Goal: Understand site structure: Understand site structure

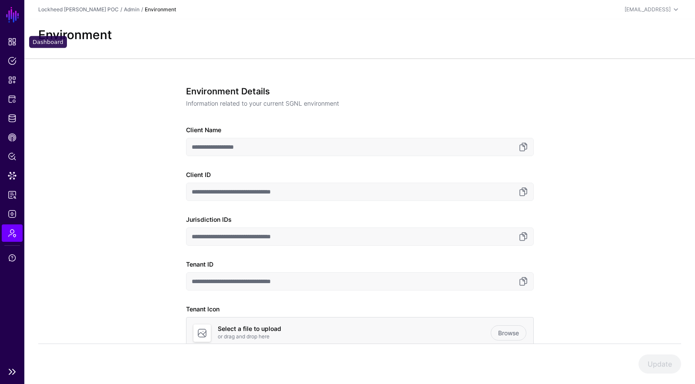
drag, startPoint x: 9, startPoint y: 39, endPoint x: 10, endPoint y: 51, distance: 11.8
click at [9, 39] on span "Dashboard" at bounding box center [12, 41] width 9 height 9
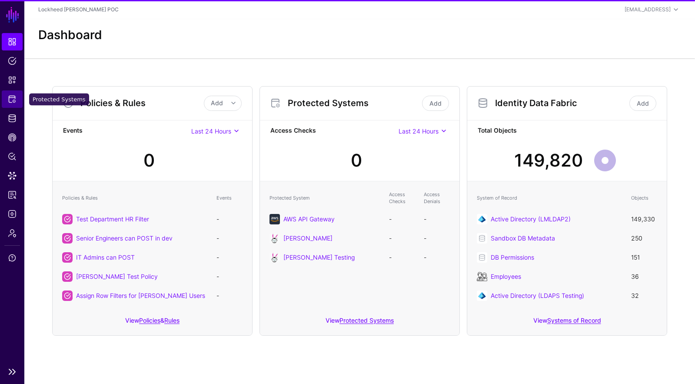
click at [15, 94] on link "Protected Systems" at bounding box center [12, 98] width 21 height 17
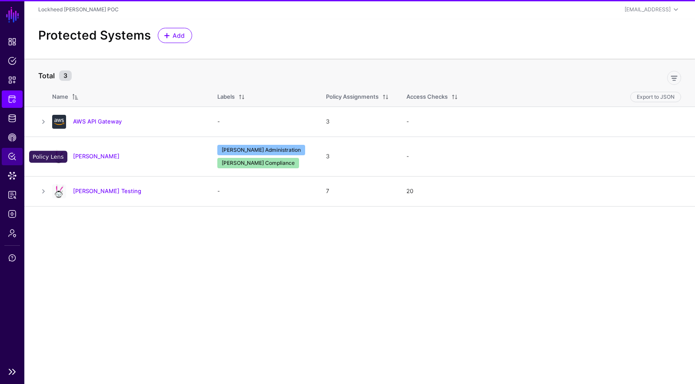
click at [18, 153] on link "Policy Lens" at bounding box center [12, 156] width 21 height 17
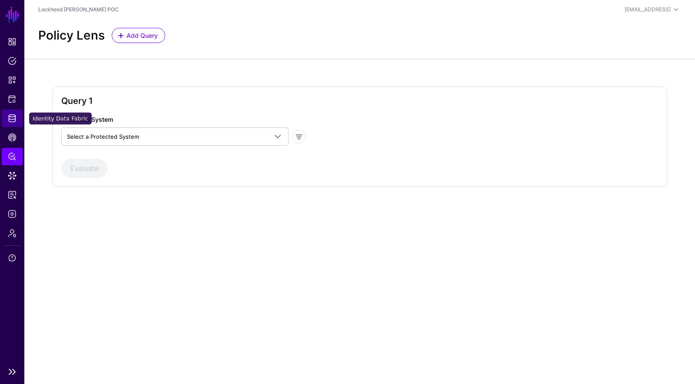
click at [16, 122] on span "Identity Data Fabric" at bounding box center [12, 118] width 9 height 9
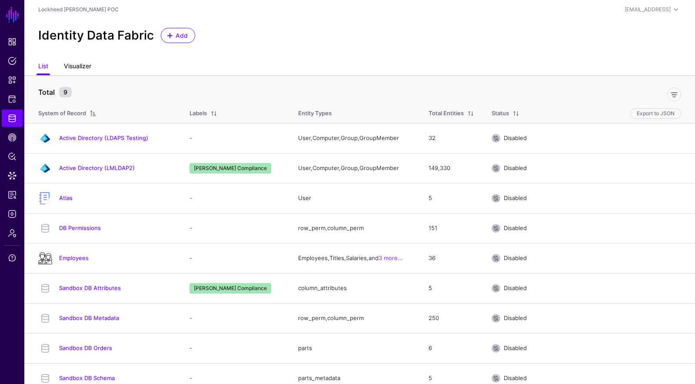
click at [76, 60] on link "Visualizer" at bounding box center [77, 67] width 27 height 17
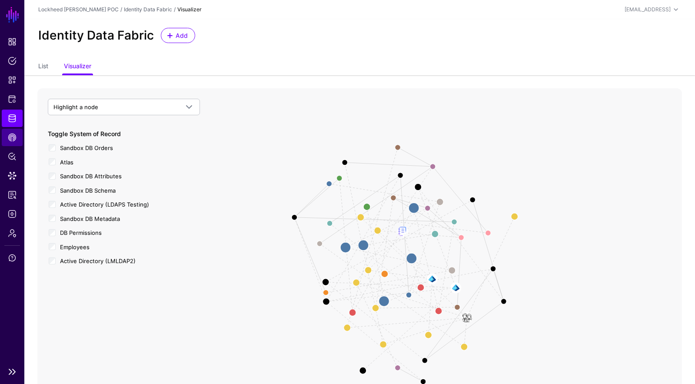
scroll to position [1, 0]
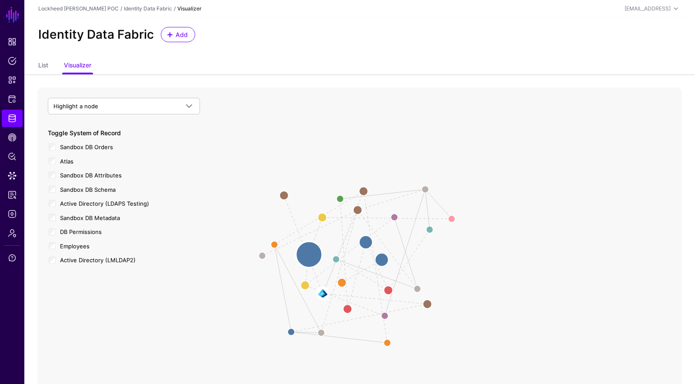
drag, startPoint x: 402, startPoint y: 269, endPoint x: 294, endPoint y: 247, distance: 110.4
click at [296, 247] on circle at bounding box center [309, 254] width 26 height 26
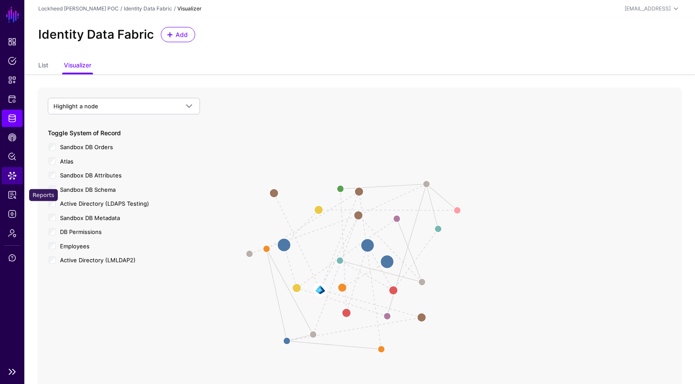
drag, startPoint x: 11, startPoint y: 184, endPoint x: 10, endPoint y: 178, distance: 5.7
click at [11, 184] on link "Data Lens" at bounding box center [12, 175] width 21 height 17
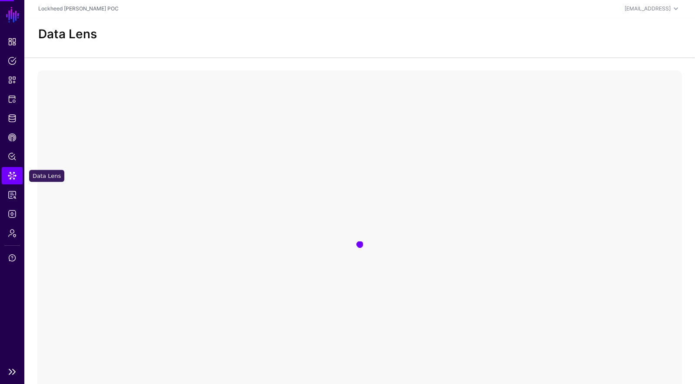
click at [9, 170] on link "Data Lens" at bounding box center [12, 175] width 21 height 17
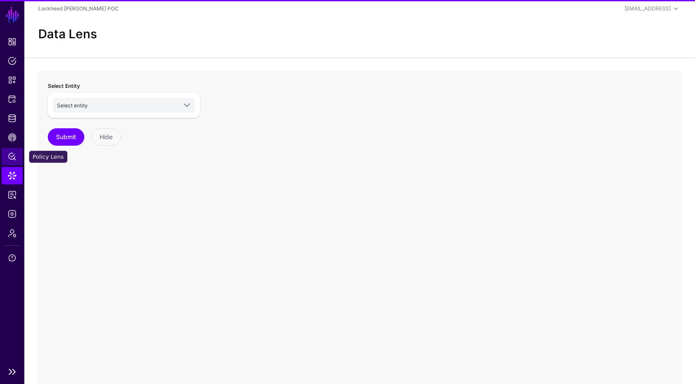
click at [10, 151] on link "Policy Lens" at bounding box center [12, 156] width 21 height 17
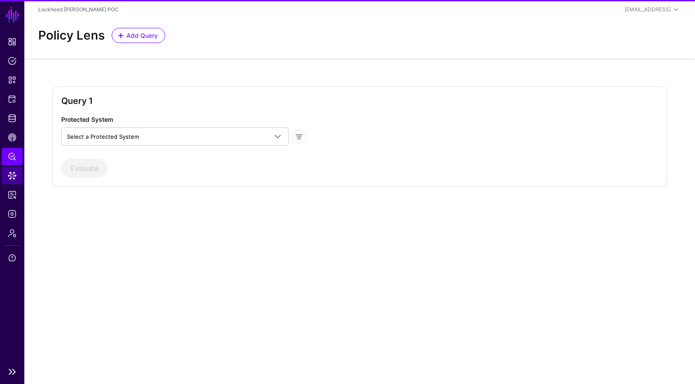
click at [9, 187] on link "Reports" at bounding box center [12, 194] width 21 height 17
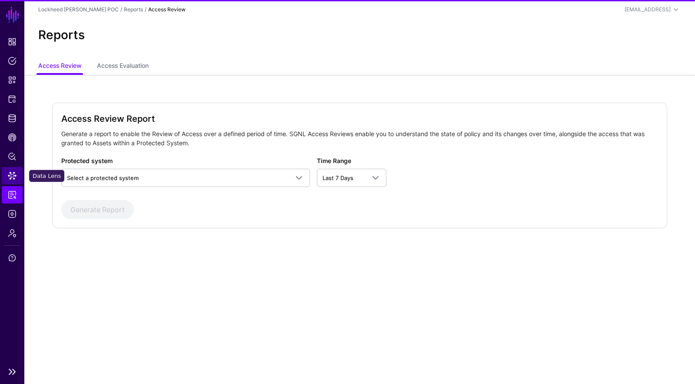
click at [16, 176] on span "Data Lens" at bounding box center [12, 175] width 9 height 9
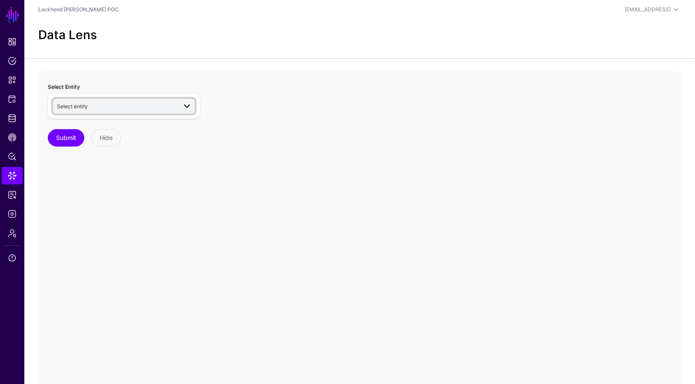
click at [127, 108] on span "Select entity" at bounding box center [116, 106] width 119 height 10
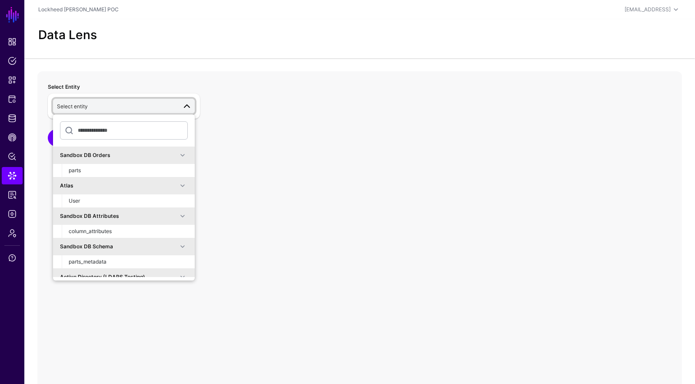
type input "*"
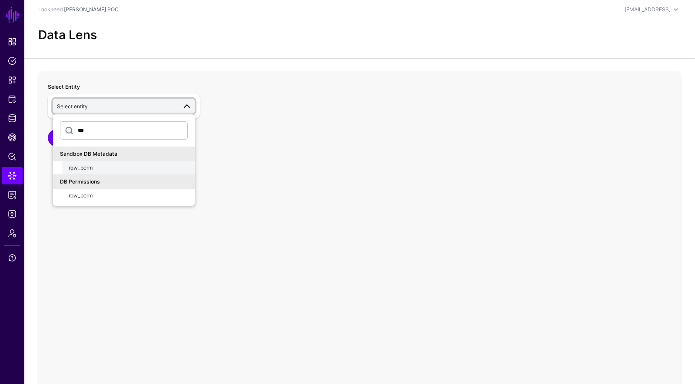
type input "***"
click at [134, 169] on div "row_perm" at bounding box center [128, 168] width 119 height 8
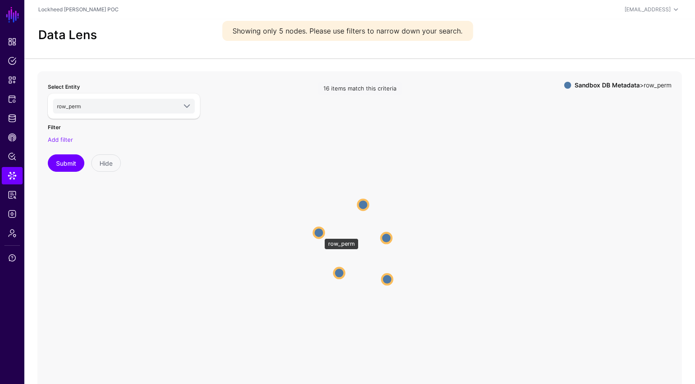
click at [320, 234] on circle at bounding box center [319, 232] width 10 height 10
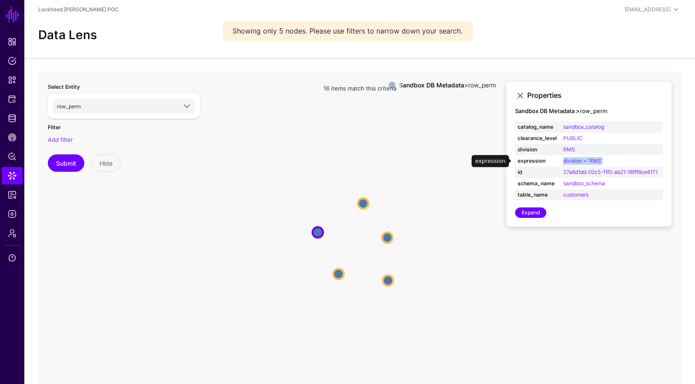
drag, startPoint x: 596, startPoint y: 160, endPoint x: 555, endPoint y: 164, distance: 41.0
click at [554, 162] on tr "expression division = 'RMS'" at bounding box center [589, 160] width 148 height 11
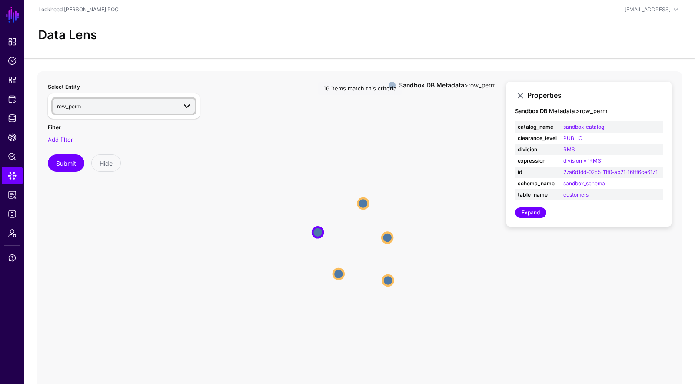
click at [69, 107] on span "row_perm" at bounding box center [69, 106] width 24 height 7
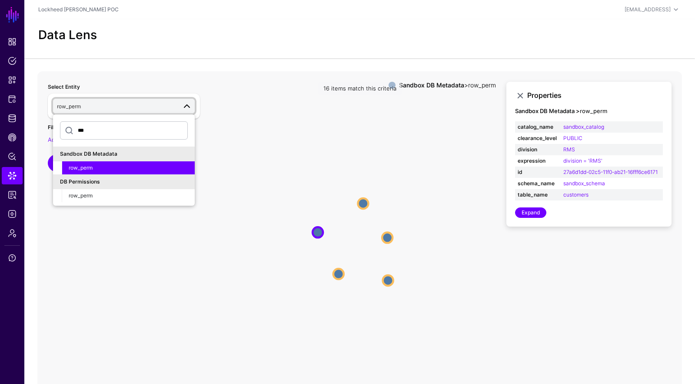
click at [69, 106] on span "row_perm" at bounding box center [69, 106] width 24 height 7
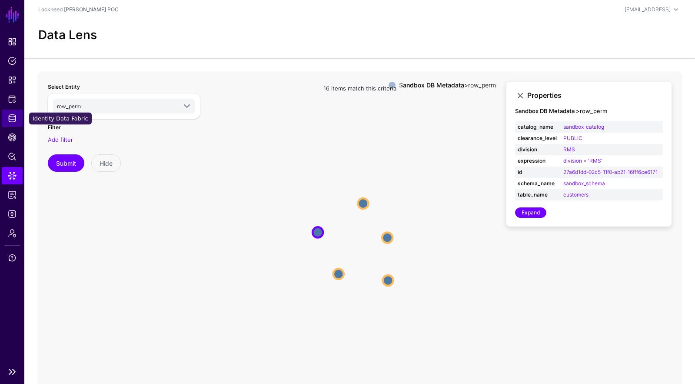
click at [12, 118] on span "Identity Data Fabric" at bounding box center [12, 118] width 9 height 9
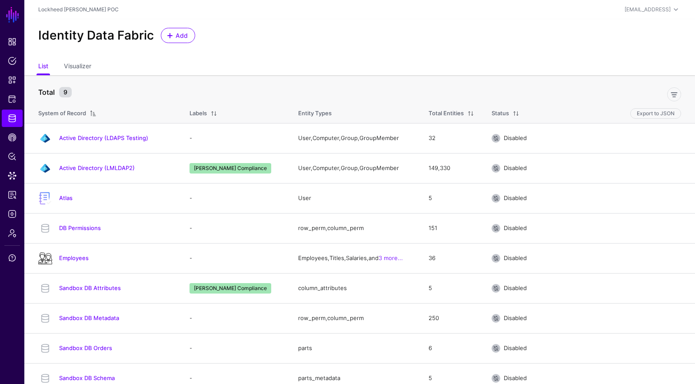
click at [93, 67] on ul "List Visualizer" at bounding box center [359, 67] width 642 height 17
click at [84, 66] on link "Visualizer" at bounding box center [77, 67] width 27 height 17
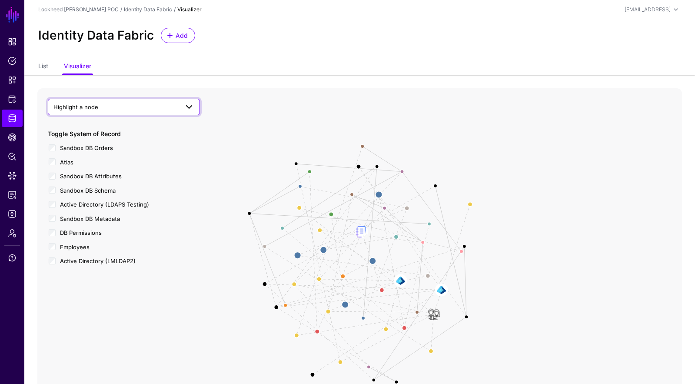
click at [113, 107] on span "Highlight a node" at bounding box center [115, 107] width 125 height 10
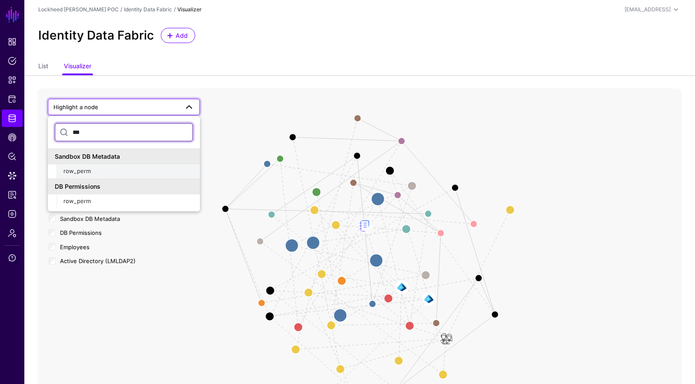
type input "***"
click at [158, 169] on div "row_perm" at bounding box center [127, 171] width 129 height 9
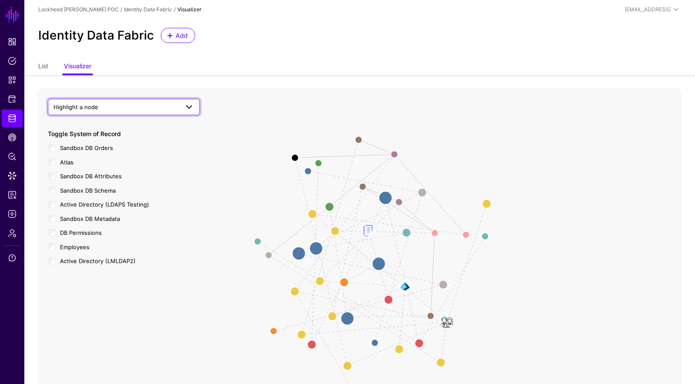
click at [106, 103] on span "Highlight a node" at bounding box center [115, 107] width 125 height 10
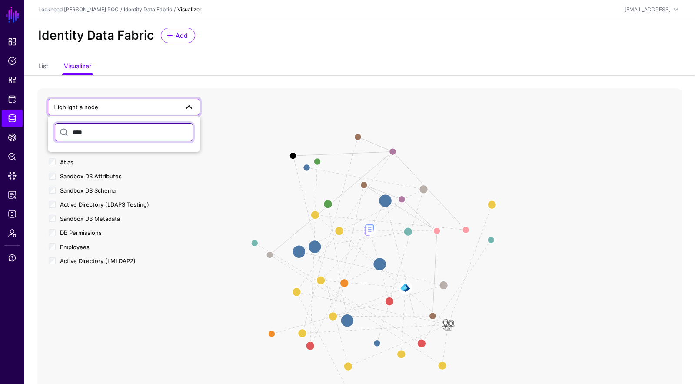
type input "***"
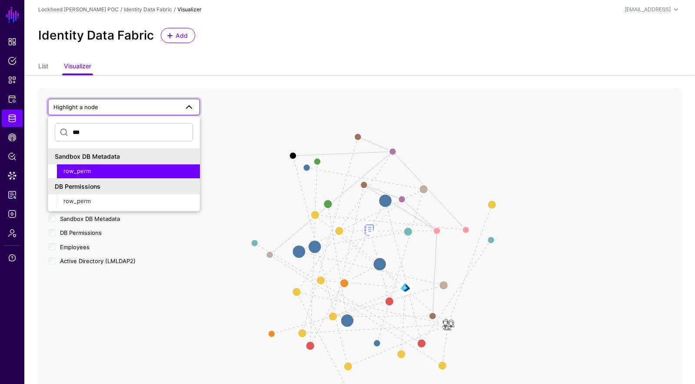
drag, startPoint x: 104, startPoint y: 172, endPoint x: 127, endPoint y: 172, distance: 23.0
click at [104, 172] on div "row_perm" at bounding box center [127, 171] width 129 height 9
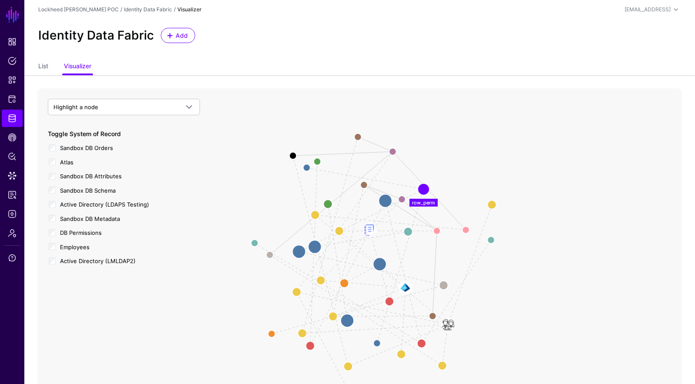
click at [411, 187] on icon "User Member Group User Member Member Of Group Member EmployeeDepartment Employe…" at bounding box center [359, 261] width 644 height 347
click at [410, 185] on icon "User Member Group User Member Member Of Group Member EmployeeDepartment Employe…" at bounding box center [359, 261] width 644 height 347
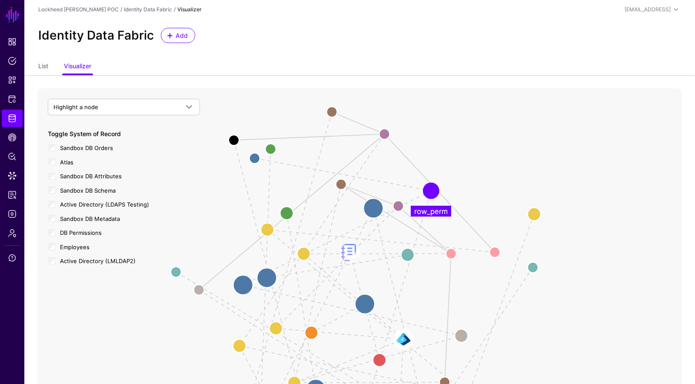
drag, startPoint x: 404, startPoint y: 188, endPoint x: 383, endPoint y: 182, distance: 21.8
click at [402, 188] on icon "User Member Group User Member Member Of Group Member EmployeeDepartment Employe…" at bounding box center [359, 261] width 644 height 347
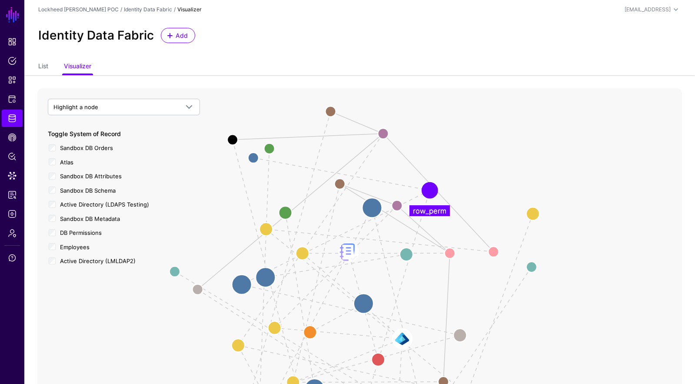
drag, startPoint x: 383, startPoint y: 182, endPoint x: 362, endPoint y: 178, distance: 21.2
click at [380, 182] on line at bounding box center [341, 174] width 176 height 33
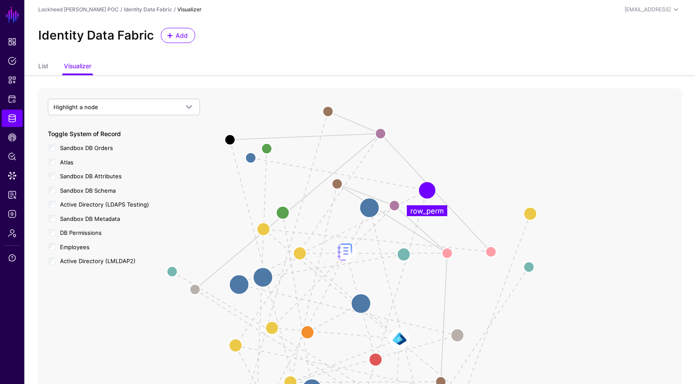
click at [362, 177] on icon "User Member Group User Member Member Of Group Member EmployeeDepartment Employe…" at bounding box center [359, 261] width 644 height 347
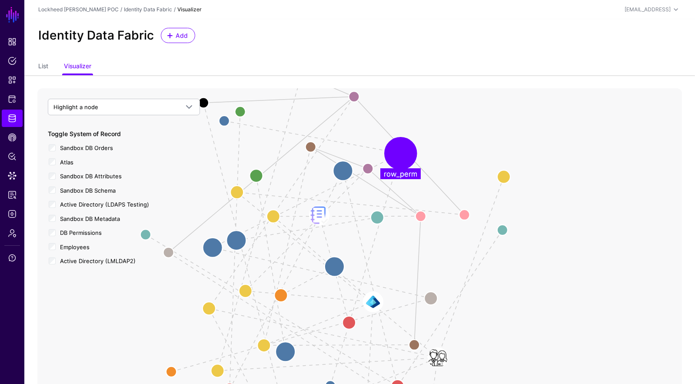
drag, startPoint x: 371, startPoint y: 153, endPoint x: 406, endPoint y: 145, distance: 36.6
click at [359, 136] on icon "User Member Group User Member Member Of Group Member EmployeeDepartment Employe…" at bounding box center [359, 261] width 644 height 347
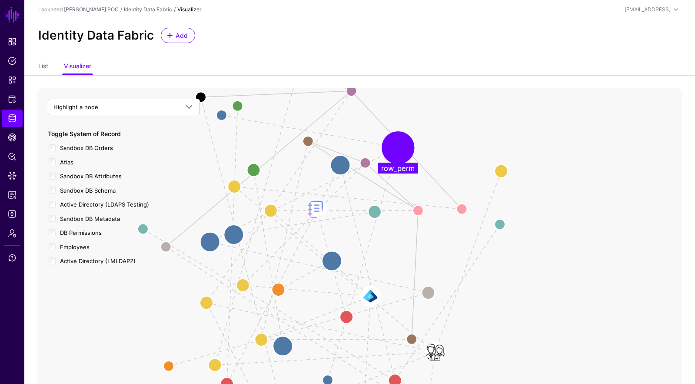
click at [409, 145] on circle at bounding box center [398, 148] width 26 height 26
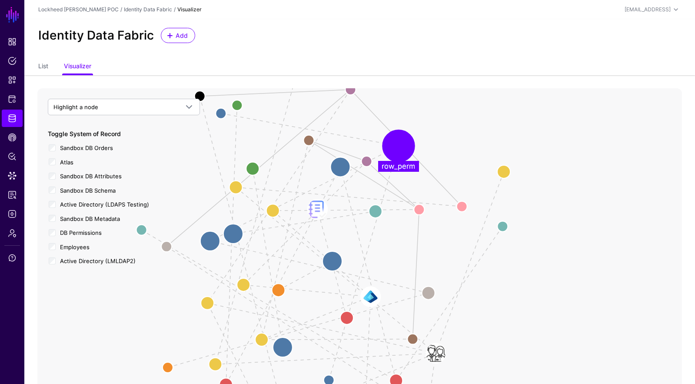
click at [407, 145] on circle at bounding box center [398, 145] width 26 height 26
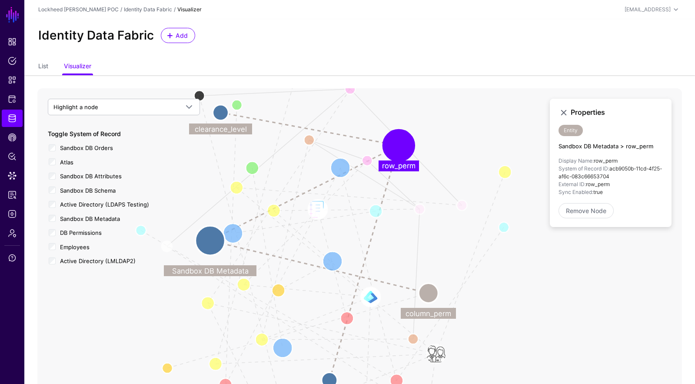
click at [407, 145] on circle at bounding box center [398, 145] width 26 height 26
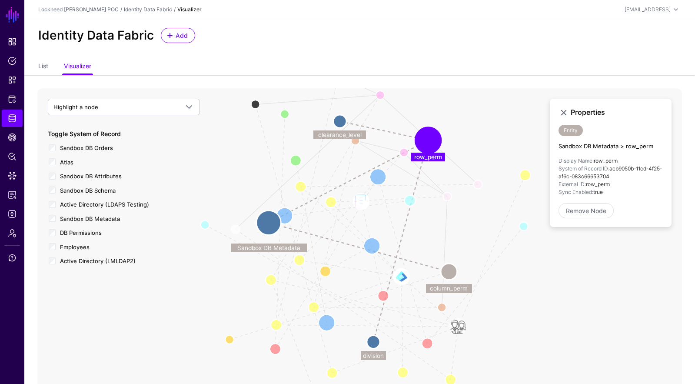
drag, startPoint x: 275, startPoint y: 116, endPoint x: 337, endPoint y: 120, distance: 62.3
click at [337, 120] on circle at bounding box center [339, 121] width 13 height 13
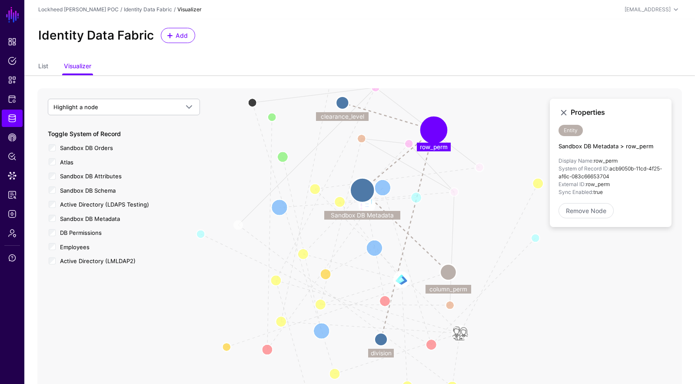
drag, startPoint x: 276, startPoint y: 218, endPoint x: 357, endPoint y: 189, distance: 86.3
click at [357, 189] on circle at bounding box center [362, 190] width 24 height 24
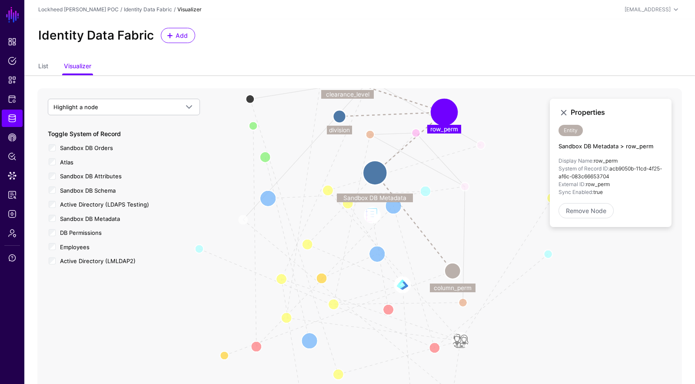
drag, startPoint x: 384, startPoint y: 333, endPoint x: 413, endPoint y: 139, distance: 195.4
click at [339, 118] on circle at bounding box center [339, 116] width 13 height 13
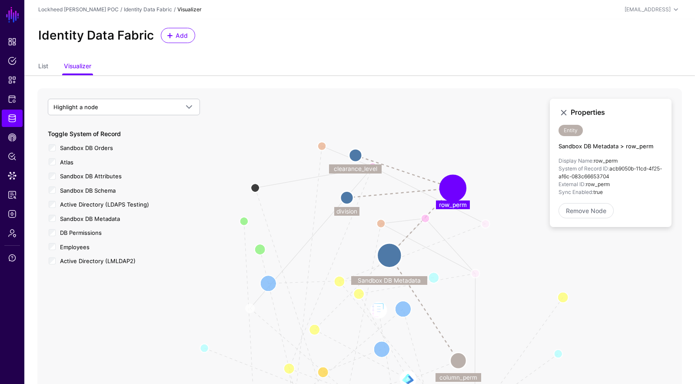
drag, startPoint x: 506, startPoint y: 169, endPoint x: 439, endPoint y: 228, distance: 89.0
click at [497, 254] on icon "User Member Group User Member Member Of Group Member EmployeeDepartment Employe…" at bounding box center [359, 261] width 644 height 347
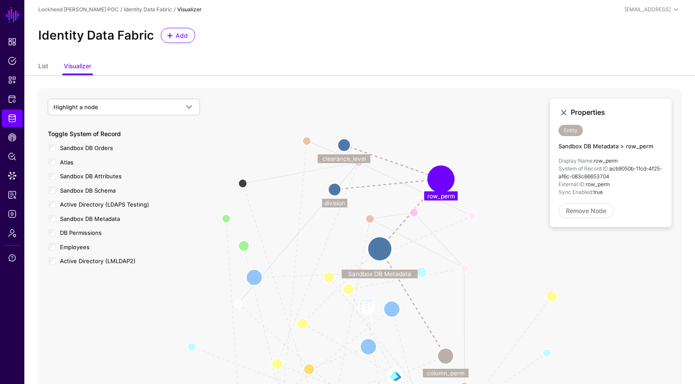
click at [379, 184] on line at bounding box center [387, 184] width 106 height 10
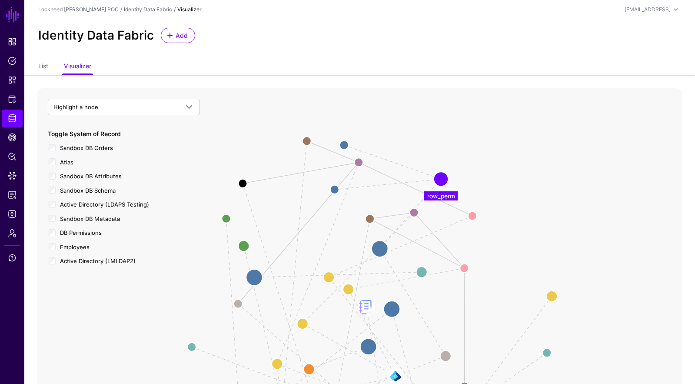
click at [386, 185] on icon "User Member Group User Member Member Of Group Member EmployeeDepartment Employe…" at bounding box center [359, 261] width 644 height 347
click at [327, 187] on icon "User Member Group User Member Member Of Group Member EmployeeDepartment Employe…" at bounding box center [359, 261] width 644 height 347
click at [331, 188] on circle at bounding box center [334, 189] width 17 height 17
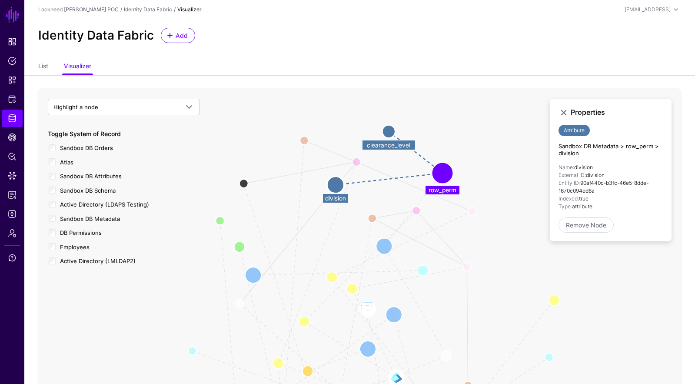
drag, startPoint x: 344, startPoint y: 138, endPoint x: 368, endPoint y: 149, distance: 26.0
click at [387, 130] on circle at bounding box center [388, 131] width 13 height 13
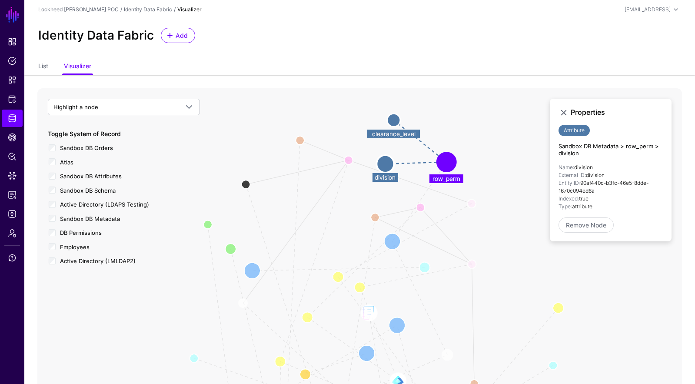
drag, startPoint x: 346, startPoint y: 182, endPoint x: 380, endPoint y: 166, distance: 37.5
click at [379, 166] on circle at bounding box center [384, 163] width 17 height 17
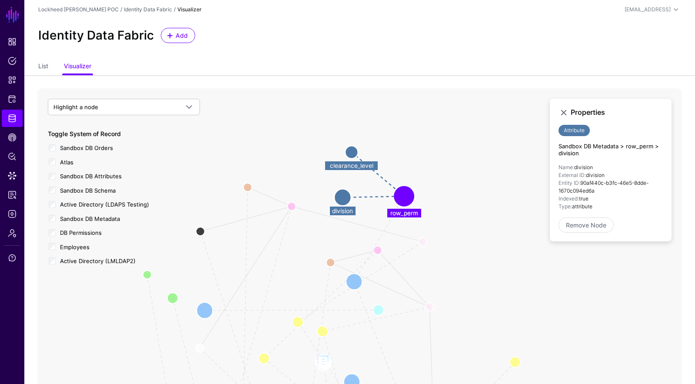
drag, startPoint x: 504, startPoint y: 222, endPoint x: 464, endPoint y: 249, distance: 48.4
click at [465, 249] on icon "EmployeeDepartmentManager EmployeeSalary EmployeeTitle EmployeeDepartment Group…" at bounding box center [359, 261] width 644 height 347
drag, startPoint x: 589, startPoint y: 183, endPoint x: 622, endPoint y: 203, distance: 38.0
click at [622, 203] on ul "Name: division External ID: division Entity ID: 90af440c-b3fc-46e5-8dde-1670c09…" at bounding box center [610, 186] width 104 height 47
drag, startPoint x: 584, startPoint y: 195, endPoint x: 574, endPoint y: 187, distance: 12.6
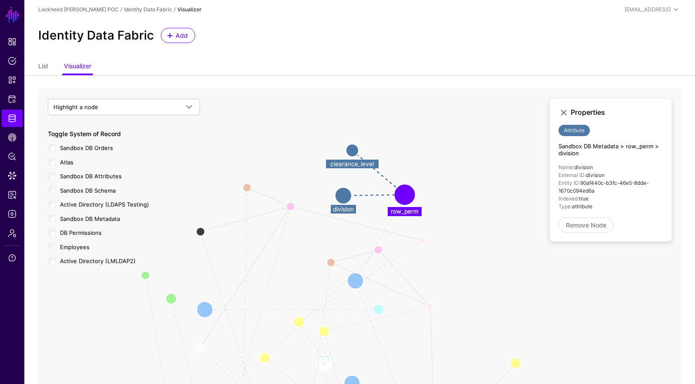
click at [555, 167] on div "Properties Attribute Sandbox DB Metadata > row_perm > division Name: division E…" at bounding box center [610, 170] width 122 height 142
click at [584, 200] on li "Indexed: true" at bounding box center [610, 199] width 104 height 8
click at [575, 206] on li "Type: attribute" at bounding box center [610, 206] width 104 height 8
click at [586, 198] on li "Indexed: true" at bounding box center [610, 199] width 104 height 8
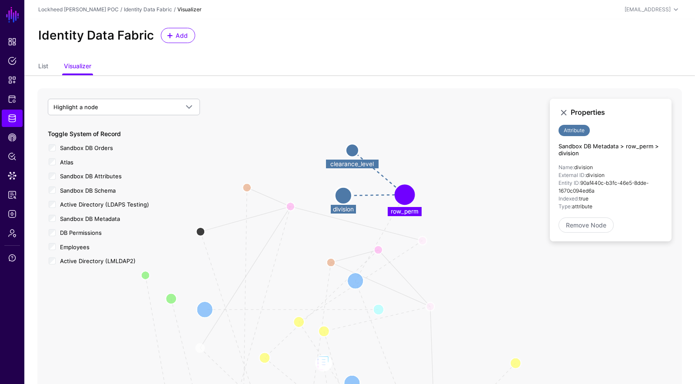
drag, startPoint x: 586, startPoint y: 198, endPoint x: 594, endPoint y: 193, distance: 10.4
click at [586, 198] on li "Indexed: true" at bounding box center [610, 199] width 104 height 8
click at [594, 193] on li "Entity ID: 90af440c-b3fc-46e5-8dde-1670c094ed6a" at bounding box center [610, 187] width 104 height 16
drag, startPoint x: 594, startPoint y: 193, endPoint x: 609, endPoint y: 182, distance: 18.3
click at [594, 193] on li "Entity ID: 90af440c-b3fc-46e5-8dde-1670c094ed6a" at bounding box center [610, 187] width 104 height 16
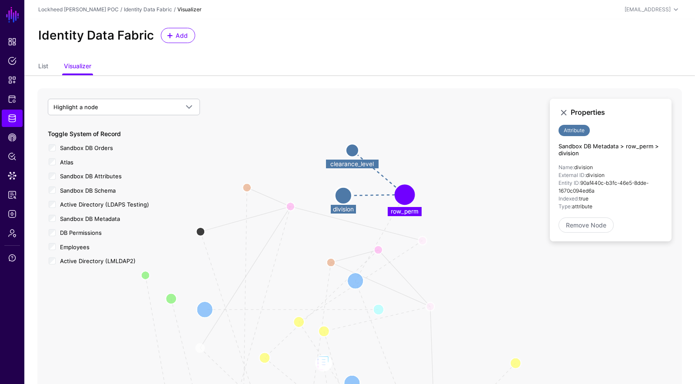
click at [609, 182] on li "Entity ID: 90af440c-b3fc-46e5-8dde-1670c094ed6a" at bounding box center [610, 187] width 104 height 16
drag, startPoint x: 595, startPoint y: 186, endPoint x: 619, endPoint y: 190, distance: 23.8
click at [619, 190] on li "Entity ID: 90af440c-b3fc-46e5-8dde-1670c094ed6a" at bounding box center [610, 187] width 104 height 16
click at [617, 190] on li "Entity ID: 90af440c-b3fc-46e5-8dde-1670c094ed6a" at bounding box center [610, 187] width 104 height 16
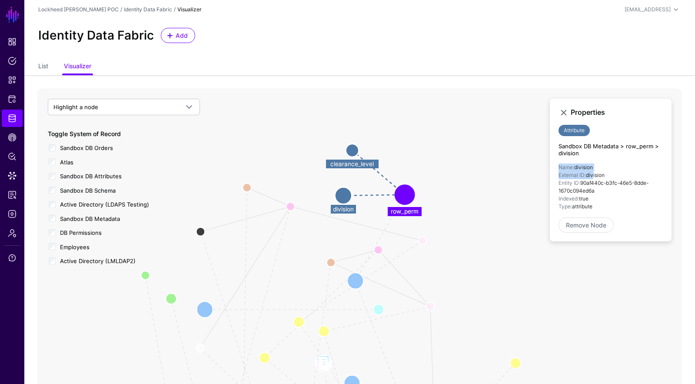
drag, startPoint x: 554, startPoint y: 165, endPoint x: 436, endPoint y: 176, distance: 118.6
click at [592, 176] on div "Properties Attribute Sandbox DB Metadata > row_perm > division Name: division E…" at bounding box center [610, 170] width 122 height 142
click at [404, 189] on circle at bounding box center [404, 194] width 17 height 17
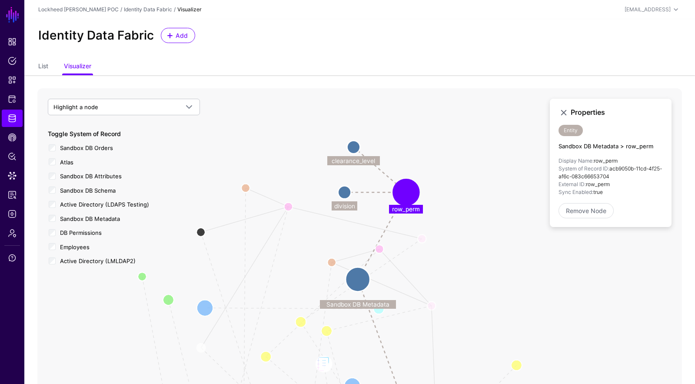
click at [400, 193] on circle at bounding box center [406, 192] width 22 height 22
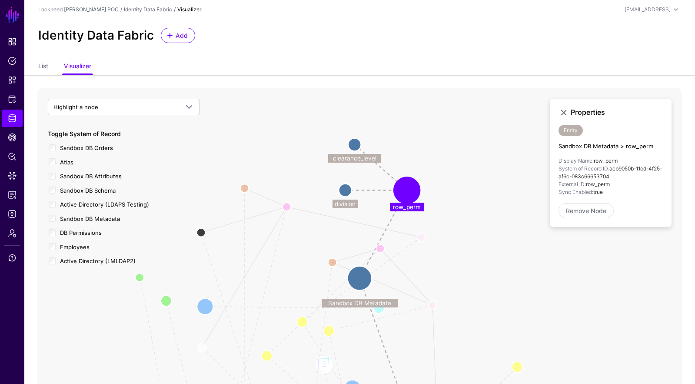
drag, startPoint x: 346, startPoint y: 192, endPoint x: 395, endPoint y: 193, distance: 48.7
click at [346, 192] on circle at bounding box center [344, 189] width 13 height 13
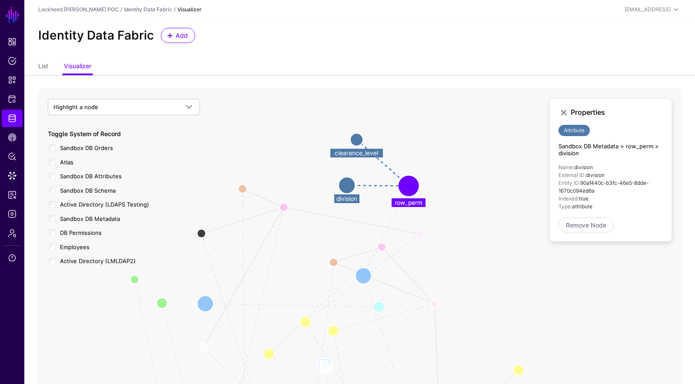
click at [342, 185] on circle at bounding box center [346, 184] width 17 height 17
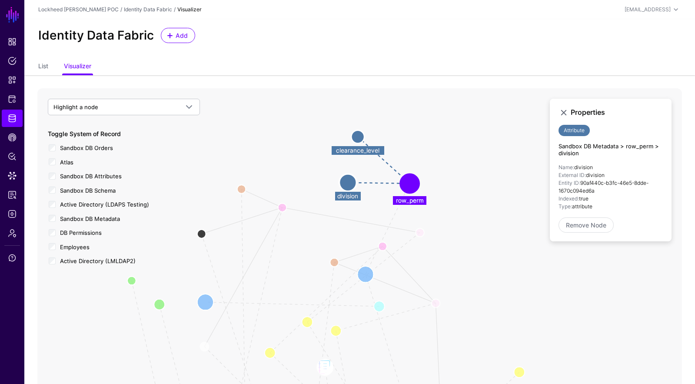
click at [351, 185] on circle at bounding box center [347, 182] width 17 height 17
click at [351, 185] on circle at bounding box center [348, 181] width 17 height 17
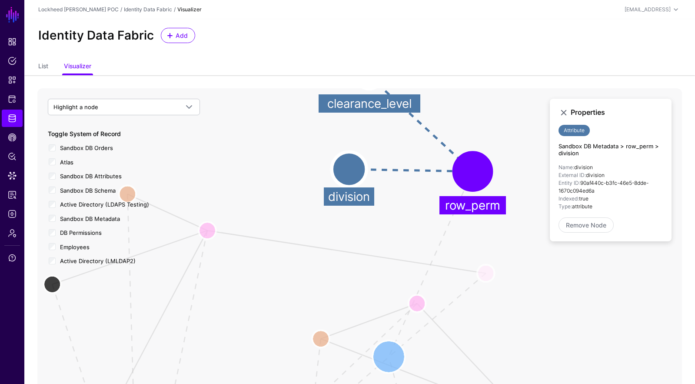
click at [473, 179] on circle at bounding box center [472, 171] width 33 height 33
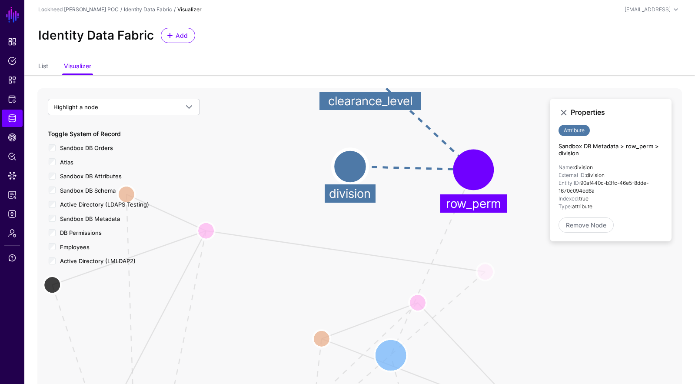
click at [481, 175] on circle at bounding box center [473, 169] width 33 height 33
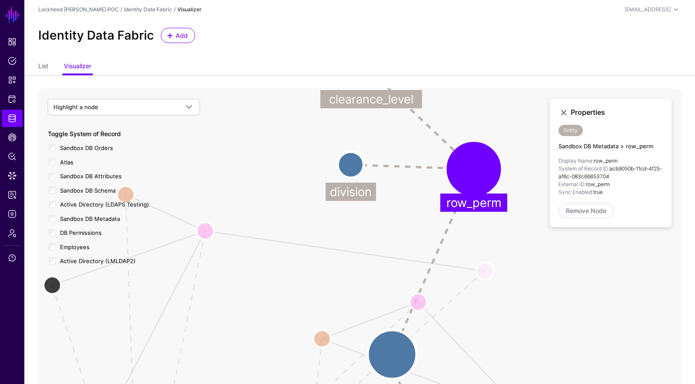
click at [481, 175] on circle at bounding box center [473, 168] width 43 height 43
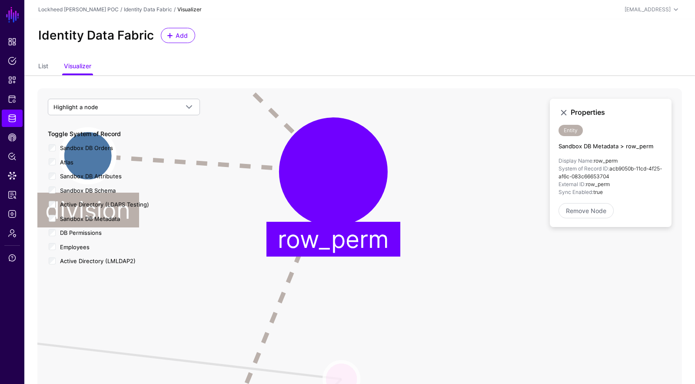
drag, startPoint x: 527, startPoint y: 174, endPoint x: 388, endPoint y: 198, distance: 141.1
click at [388, 199] on icon "User Member Group User Member Member Of Group Member EmployeeDepartment Employe…" at bounding box center [359, 261] width 644 height 347
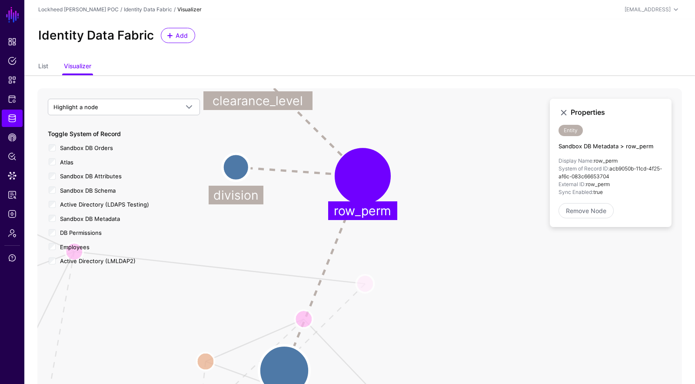
drag, startPoint x: 611, startPoint y: 169, endPoint x: 648, endPoint y: 198, distance: 47.4
click at [628, 175] on li "System of Record ID: acb9050b-11cd-4f25-af6c-083c66653704" at bounding box center [610, 173] width 104 height 16
